Goal: Task Accomplishment & Management: Complete application form

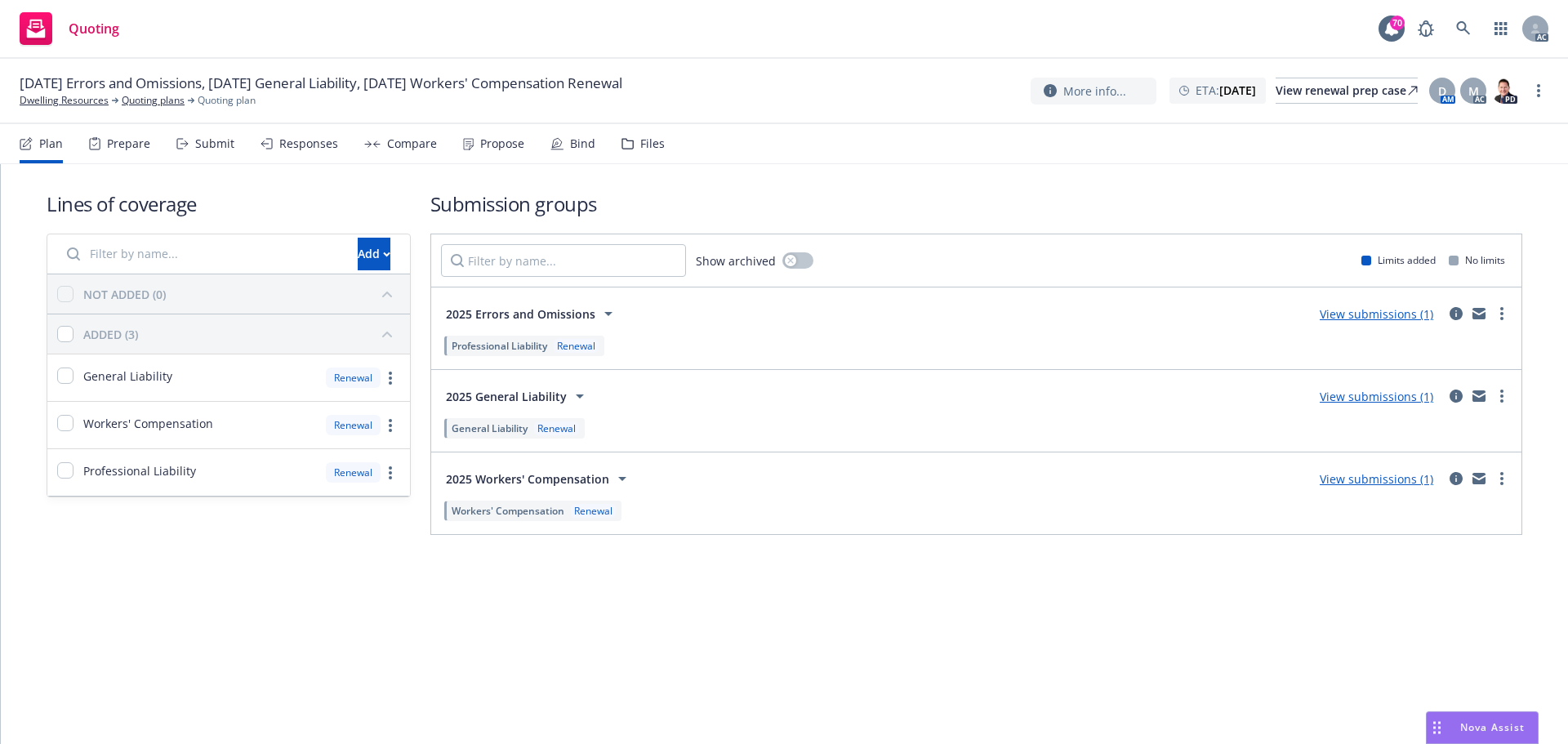
click at [205, 148] on div "Submit" at bounding box center [215, 144] width 39 height 13
